Goal: Task Accomplishment & Management: Complete application form

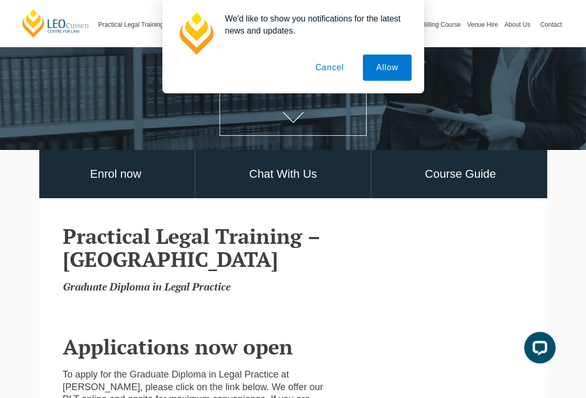
click at [327, 69] on button "Cancel" at bounding box center [329, 67] width 55 height 26
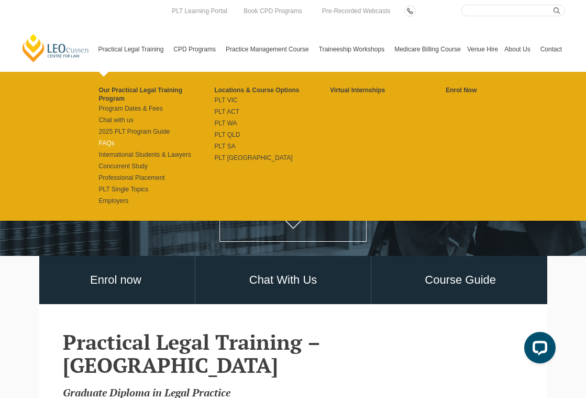
click at [99, 139] on link "FAQs" at bounding box center [157, 143] width 116 height 8
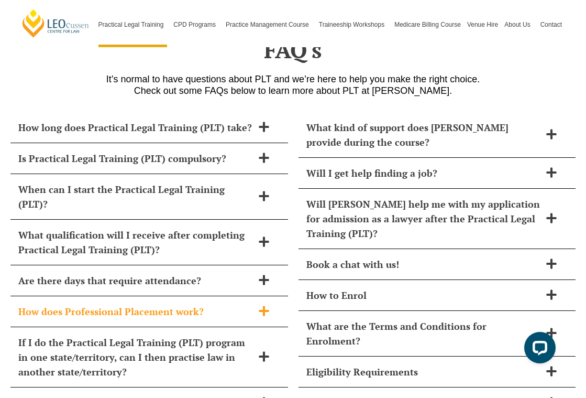
scroll to position [4517, 0]
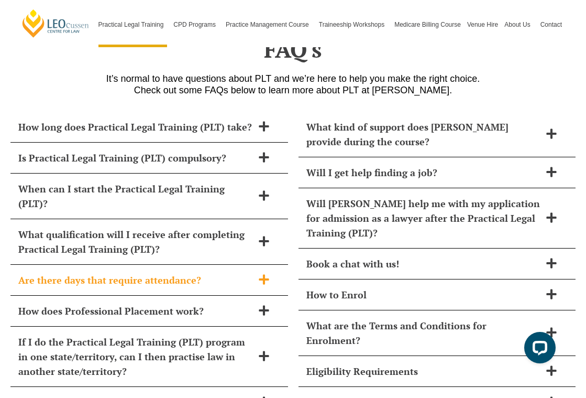
click at [164, 264] on div "Are there days that require attendance?" at bounding box center [149, 279] width 278 height 31
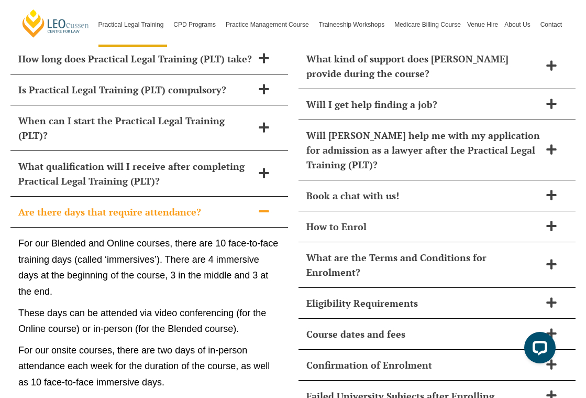
scroll to position [4588, 0]
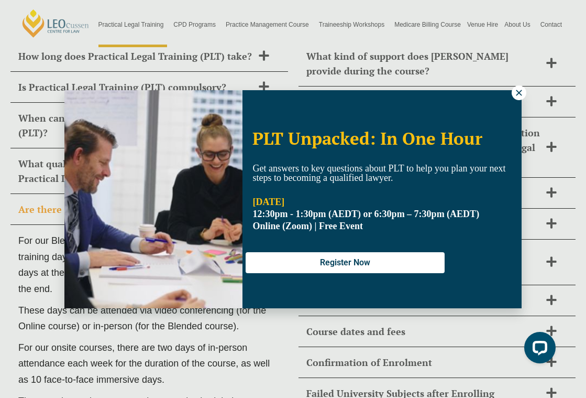
click at [518, 95] on icon at bounding box center [518, 92] width 9 height 9
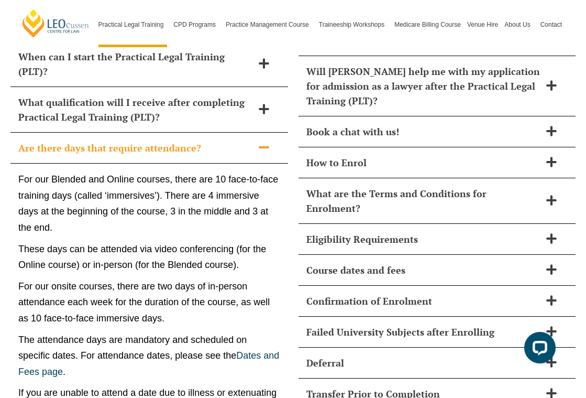
scroll to position [4605, 0]
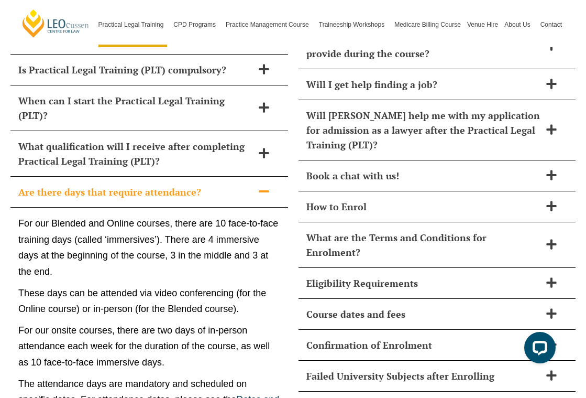
click at [264, 185] on icon at bounding box center [264, 191] width 12 height 12
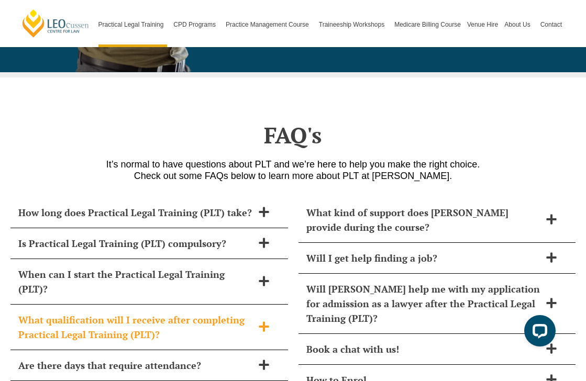
scroll to position [3104, 0]
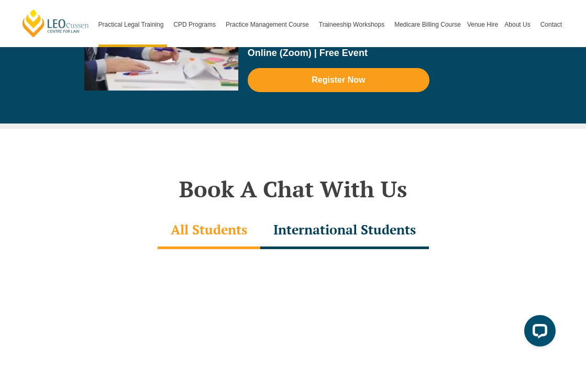
click at [423, 176] on h2 "Book A Chat With Us" at bounding box center [293, 189] width 586 height 26
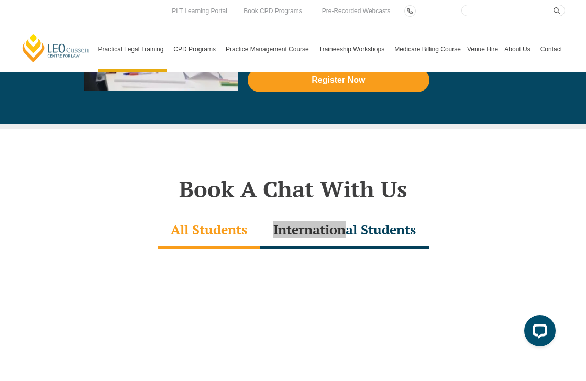
scroll to position [4875, 0]
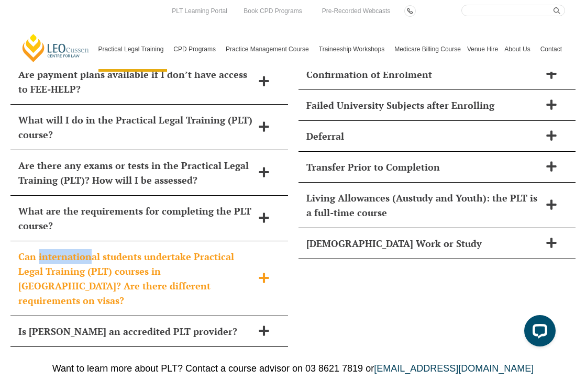
click at [266, 272] on icon at bounding box center [264, 278] width 12 height 12
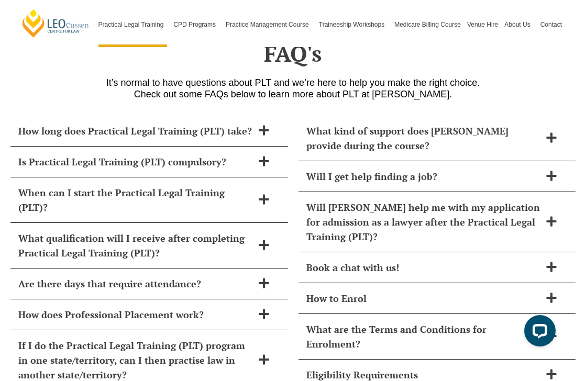
scroll to position [4456, 0]
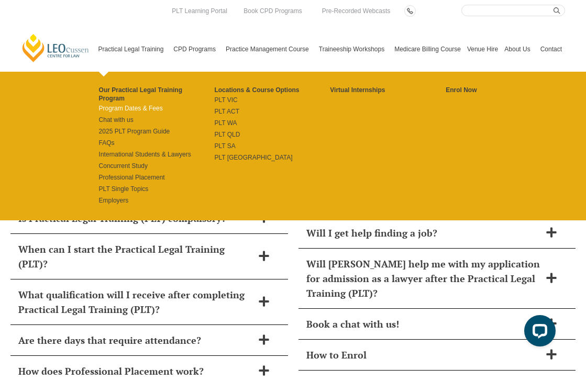
click at [116, 104] on link "Program Dates & Fees" at bounding box center [157, 108] width 116 height 8
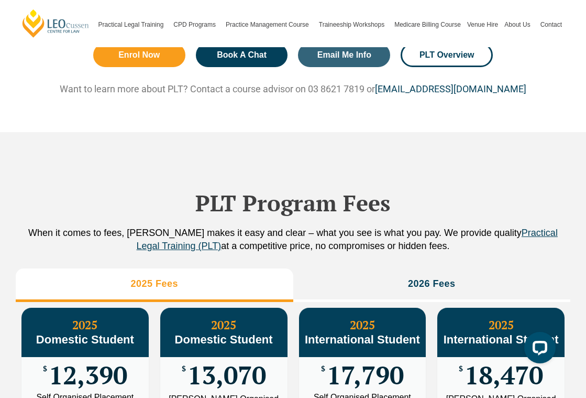
scroll to position [1123, 0]
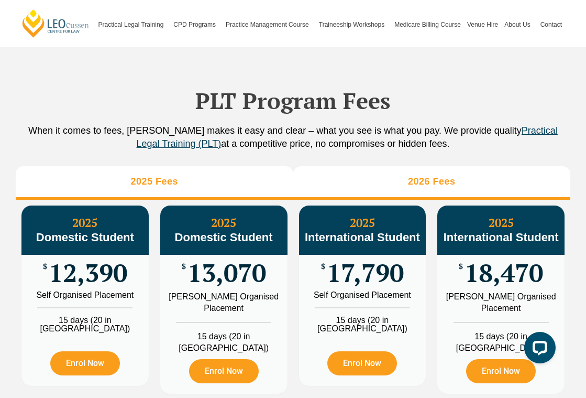
click at [404, 200] on li "2026 Fees" at bounding box center [432, 183] width 278 height 34
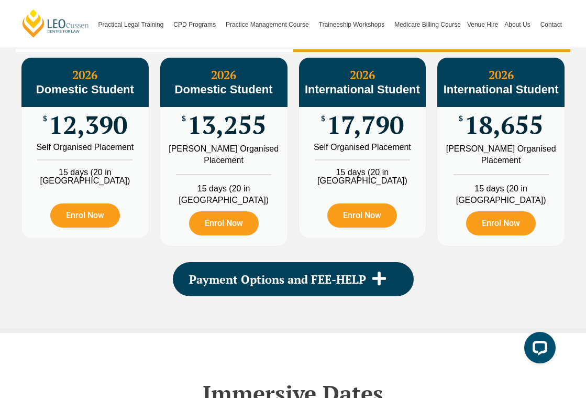
scroll to position [1282, 0]
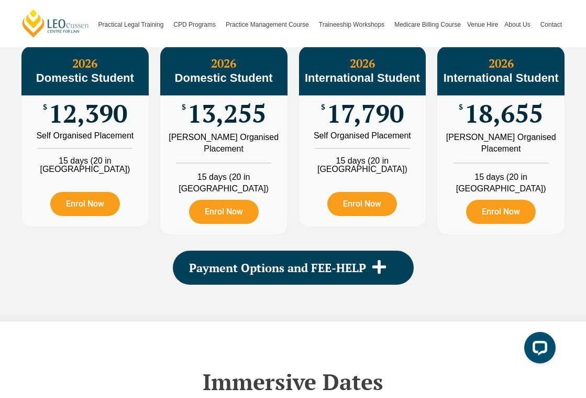
click at [363, 140] on div "Self Organised Placement" at bounding box center [363, 135] width 112 height 8
click at [354, 124] on span "17,790" at bounding box center [365, 113] width 77 height 20
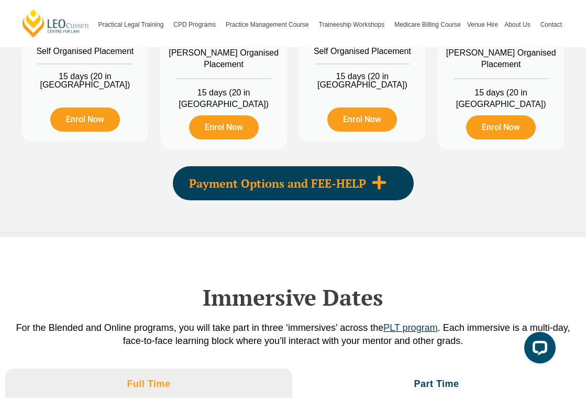
click at [378, 169] on div "Payment Options and FEE-HELP" at bounding box center [293, 183] width 241 height 34
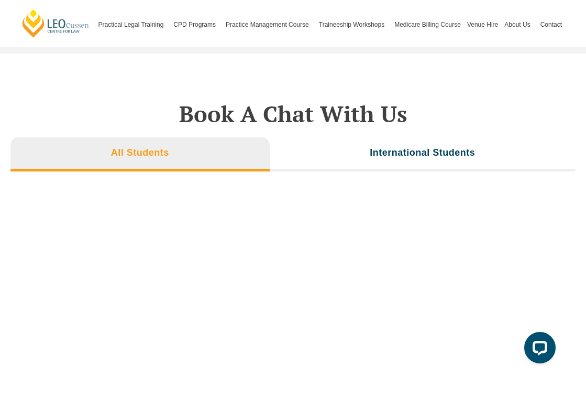
scroll to position [3712, 0]
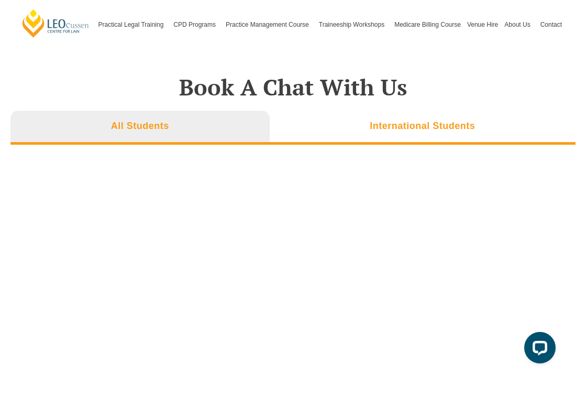
click at [391, 120] on h3 "International Students" at bounding box center [422, 126] width 105 height 12
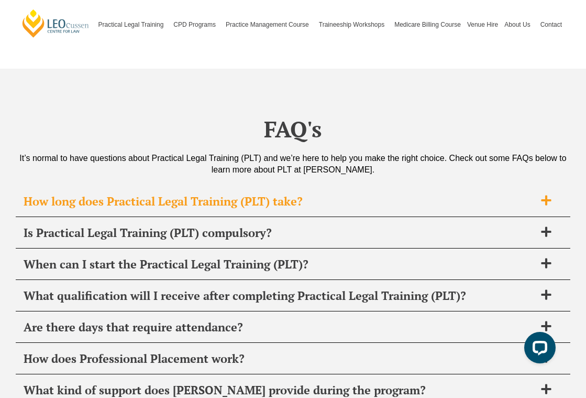
scroll to position [4156, 0]
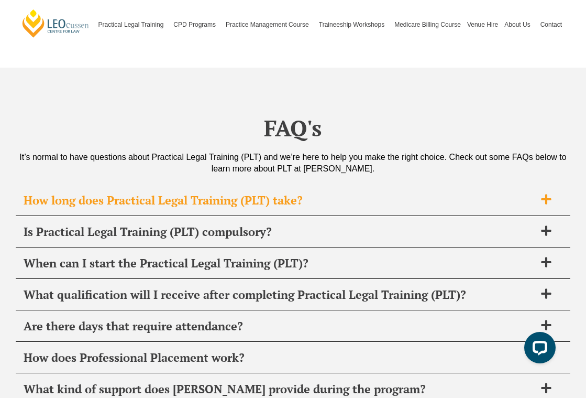
click at [172, 193] on span "How long does Practical Legal Training (PLT) take?" at bounding box center [280, 200] width 512 height 15
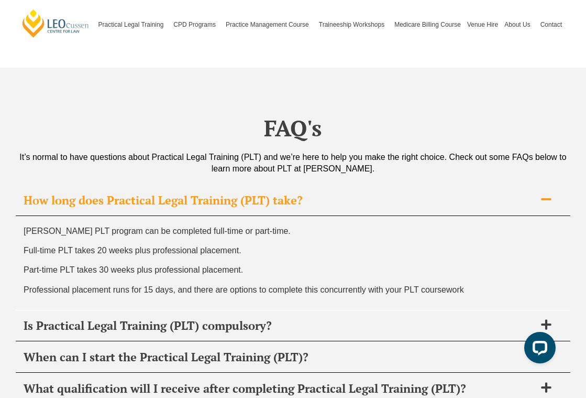
click at [172, 193] on span "How long does Practical Legal Training (PLT) take?" at bounding box center [280, 200] width 512 height 15
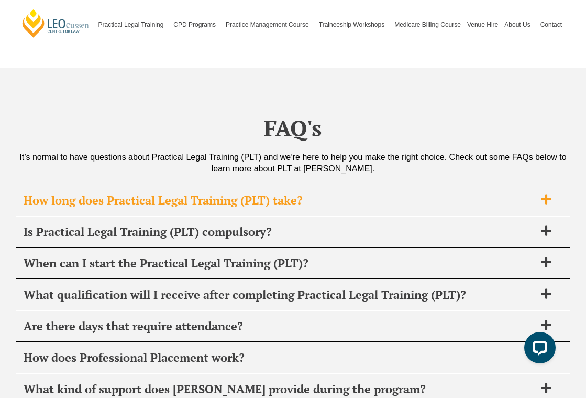
click at [172, 193] on span "How long does Practical Legal Training (PLT) take?" at bounding box center [280, 200] width 512 height 15
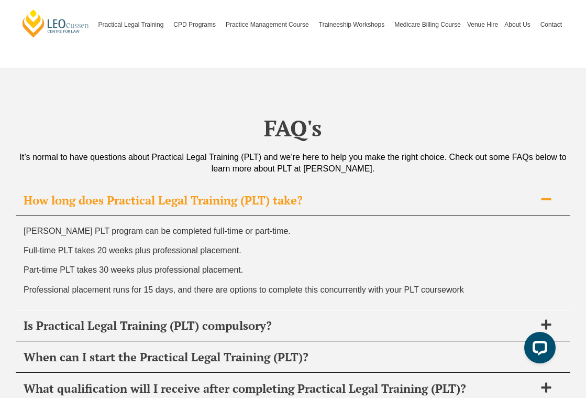
click at [172, 193] on span "How long does Practical Legal Training (PLT) take?" at bounding box center [280, 200] width 512 height 15
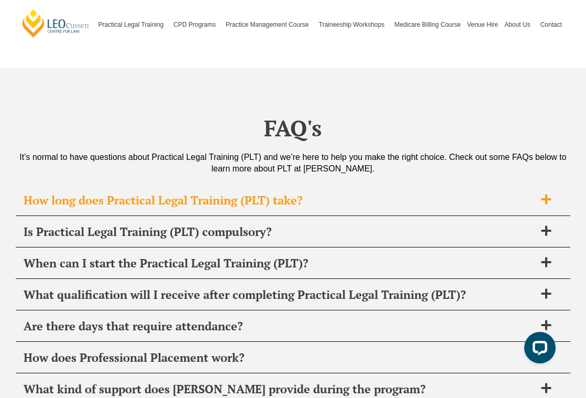
scroll to position [4206, 0]
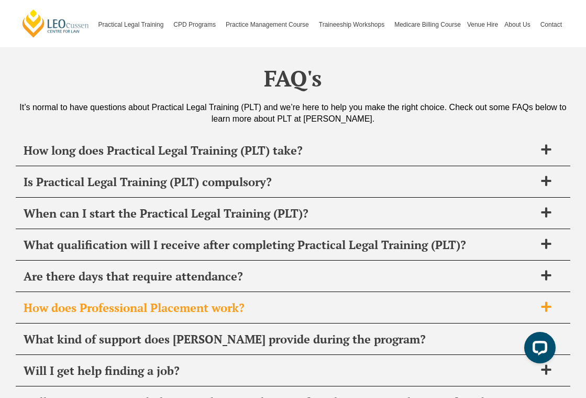
click at [186, 300] on span "How does Professional Placement work?" at bounding box center [280, 307] width 512 height 15
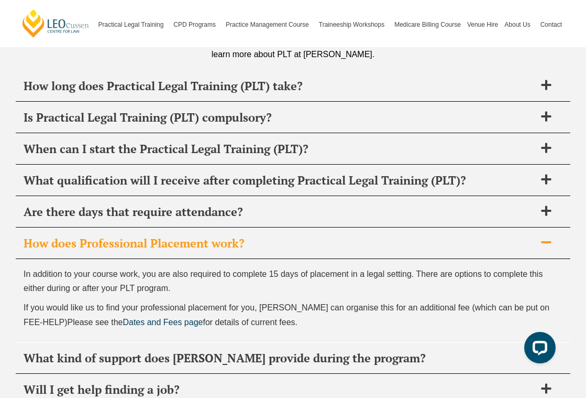
scroll to position [4273, 0]
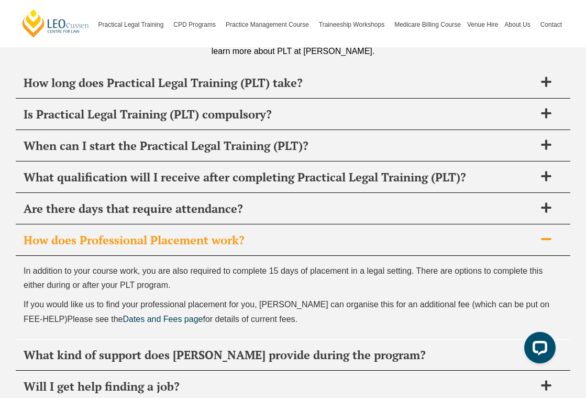
click at [140, 233] on span "How does Professional Placement work?" at bounding box center [280, 240] width 512 height 15
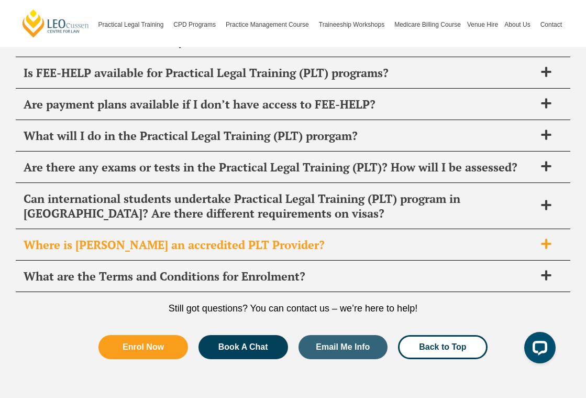
scroll to position [4709, 0]
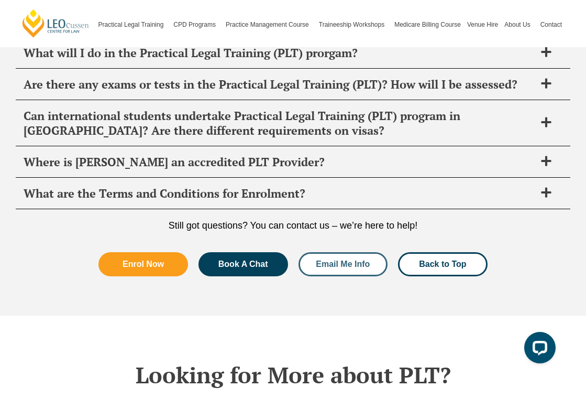
click at [360, 252] on link "Email Me Info" at bounding box center [344, 264] width 90 height 24
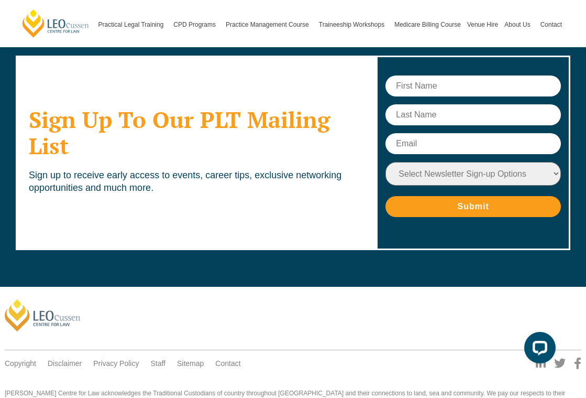
scroll to position [5912, 0]
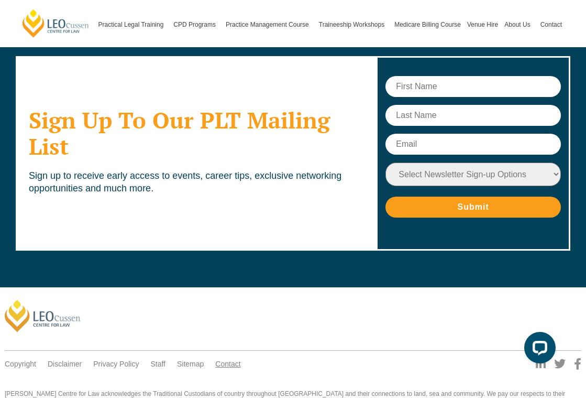
click at [216, 359] on link "Contact" at bounding box center [227, 363] width 25 height 9
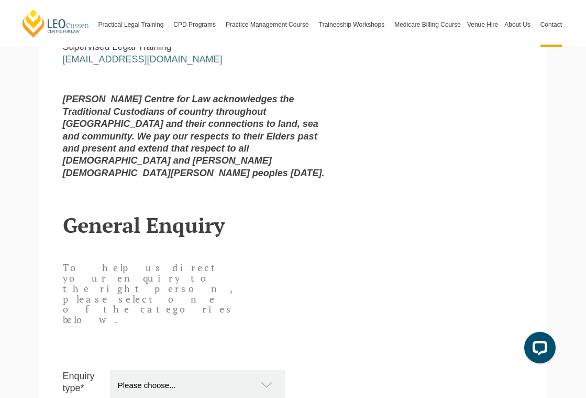
scroll to position [807, 0]
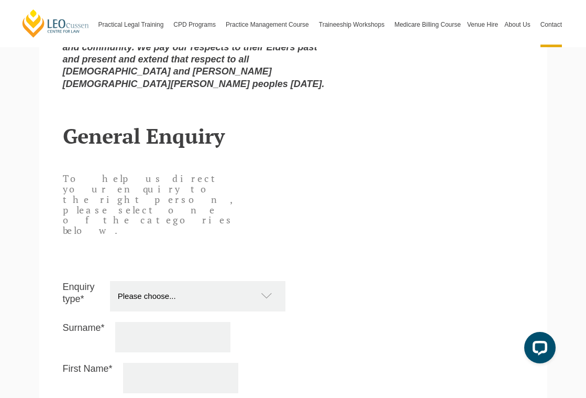
select select "PTC Onsite and Online"
type input "[PERSON_NAME]"
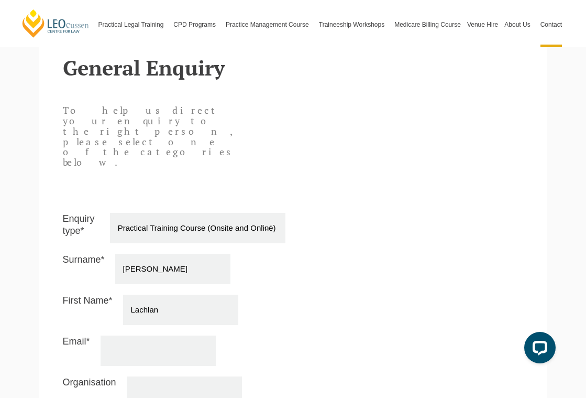
type input "Lachlan"
type input "[EMAIL_ADDRESS][DOMAIN_NAME]"
click at [267, 335] on div "Email* [EMAIL_ADDRESS][DOMAIN_NAME]" at bounding box center [174, 350] width 223 height 30
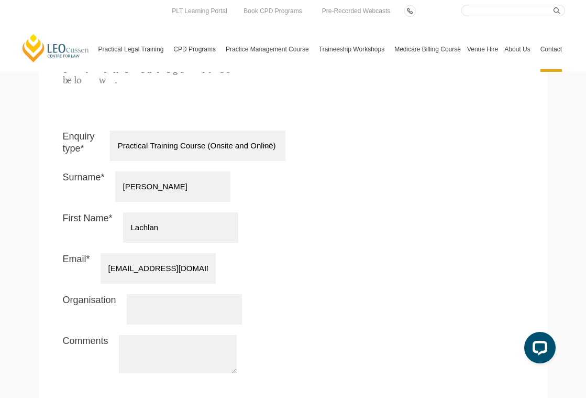
click at [145, 335] on textarea "Comments" at bounding box center [178, 354] width 118 height 38
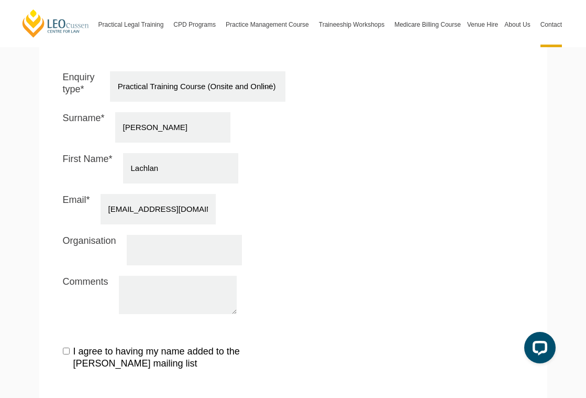
scroll to position [60, 0]
click at [129, 275] on textarea "Comments" at bounding box center [178, 294] width 118 height 38
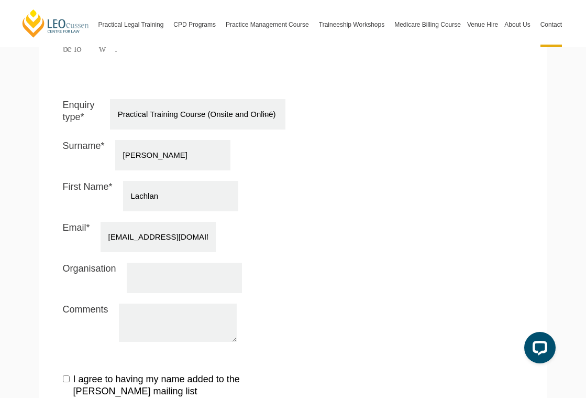
scroll to position [998, 0]
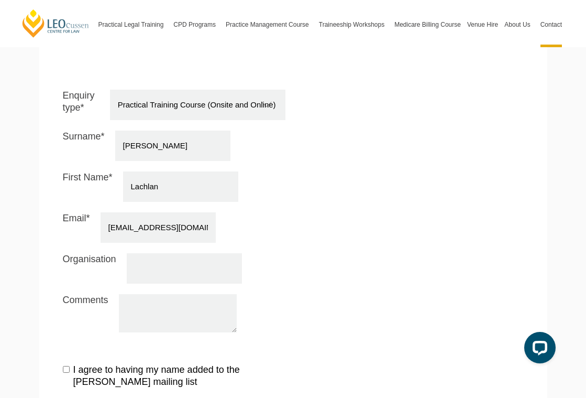
click at [134, 294] on textarea "Comments" at bounding box center [178, 313] width 118 height 38
click at [214, 294] on textarea "I am a practising barrister in [GEOGRAPHIC_DATA] for 6 years. I understand that…" at bounding box center [178, 313] width 118 height 38
click at [224, 294] on textarea "I am a practising barrister in [GEOGRAPHIC_DATA] for 6 years. I understand that…" at bounding box center [178, 313] width 118 height 38
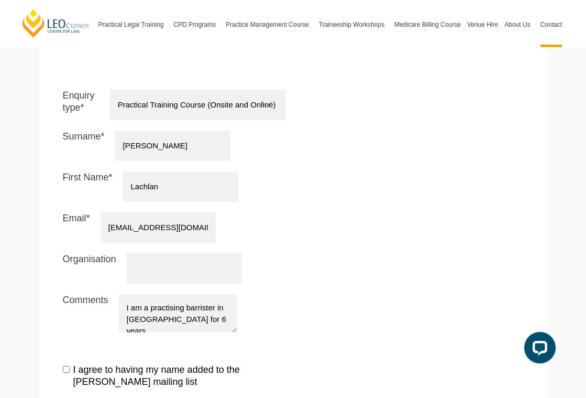
scroll to position [1, 0]
drag, startPoint x: 172, startPoint y: 275, endPoint x: 114, endPoint y: 257, distance: 61.3
click at [114, 294] on div "Comments I am a practising barrister in [GEOGRAPHIC_DATA] for 6 years. I unders…" at bounding box center [174, 313] width 223 height 38
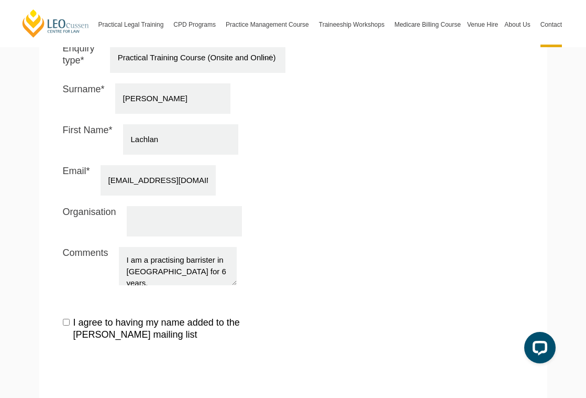
scroll to position [1045, 0]
type textarea "I am a practising barrister in [GEOGRAPHIC_DATA] for 6 years. I understand that…"
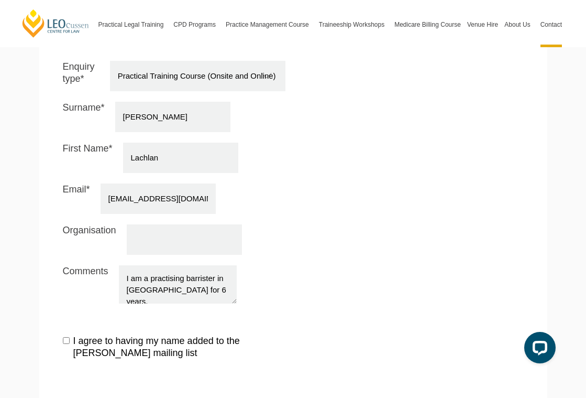
scroll to position [1201, 0]
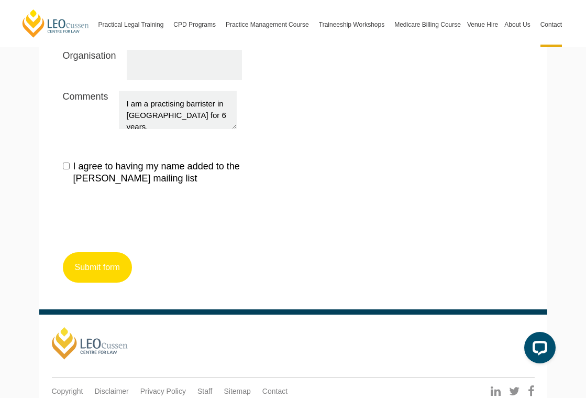
click at [115, 252] on button "Submit form" at bounding box center [97, 267] width 69 height 30
click at [262, 160] on label "I agree to having my name added to the [PERSON_NAME] mailing list" at bounding box center [174, 172] width 223 height 25
click at [70, 162] on input "I agree to having my name added to the [PERSON_NAME] mailing list" at bounding box center [66, 165] width 7 height 7
checkbox input "true"
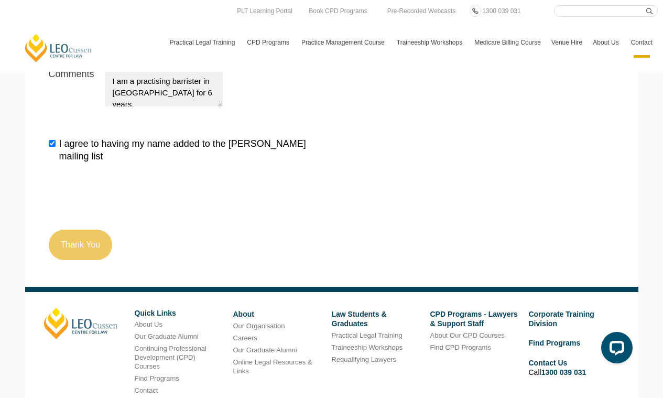
scroll to position [1141, 0]
